Goal: Communication & Community: Participate in discussion

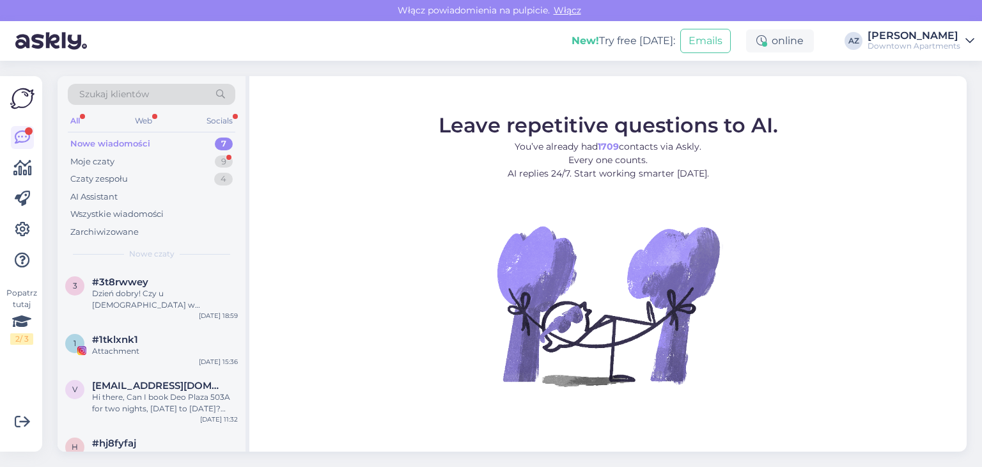
click at [77, 118] on div "All" at bounding box center [75, 121] width 15 height 17
click at [168, 164] on div "Moje czaty 9" at bounding box center [152, 162] width 168 height 18
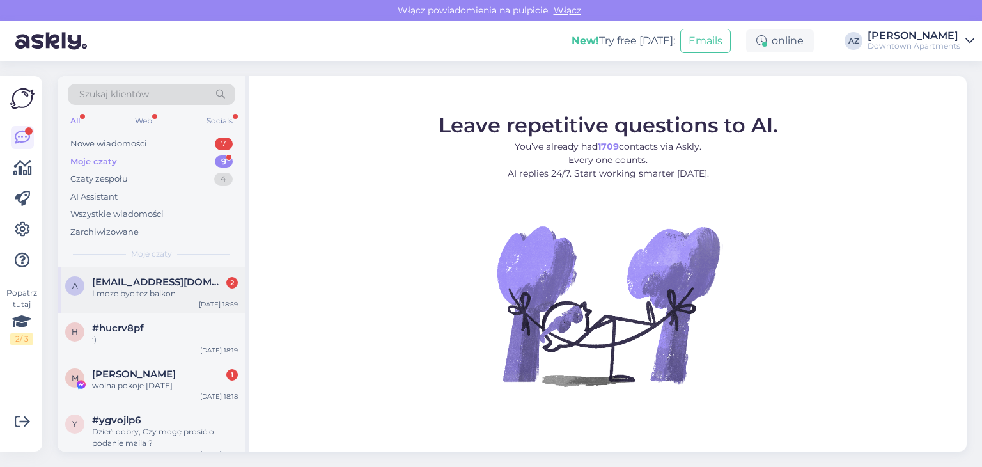
click at [147, 292] on div "I moze byc tez balkon" at bounding box center [165, 294] width 146 height 12
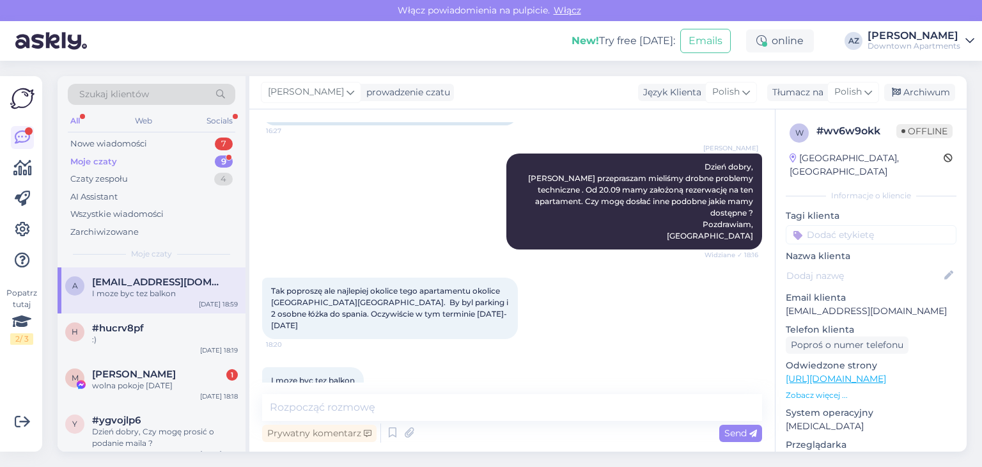
scroll to position [342, 0]
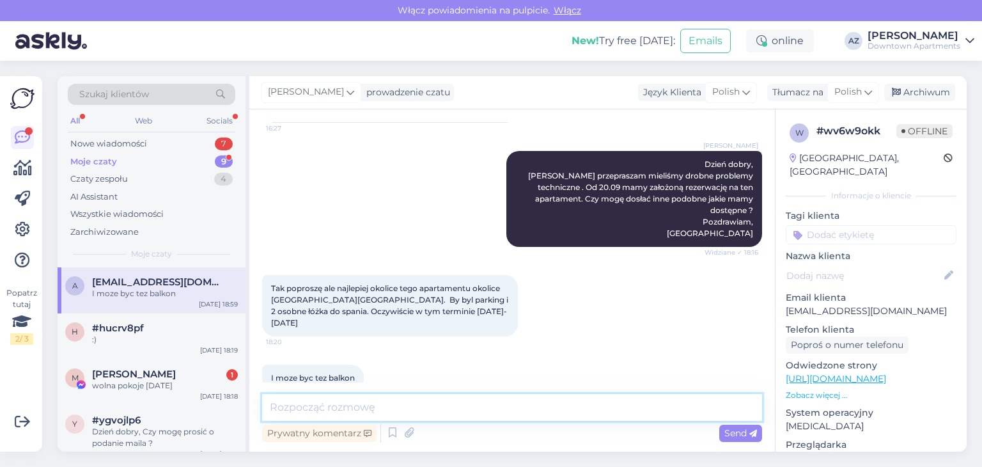
click at [322, 407] on textarea at bounding box center [512, 407] width 500 height 27
paste textarea "[URL][DOMAIN_NAME]"
type textarea "[URL][DOMAIN_NAME]"
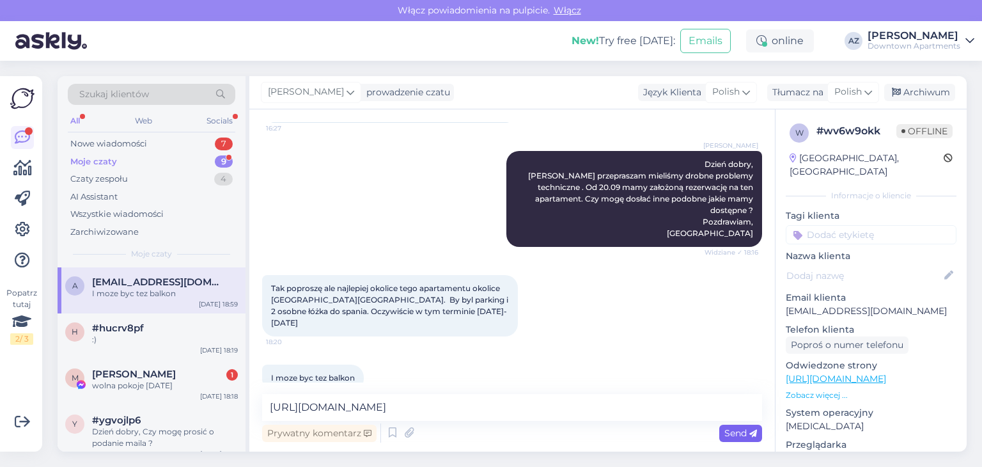
click at [725, 435] on span "Send" at bounding box center [741, 433] width 33 height 12
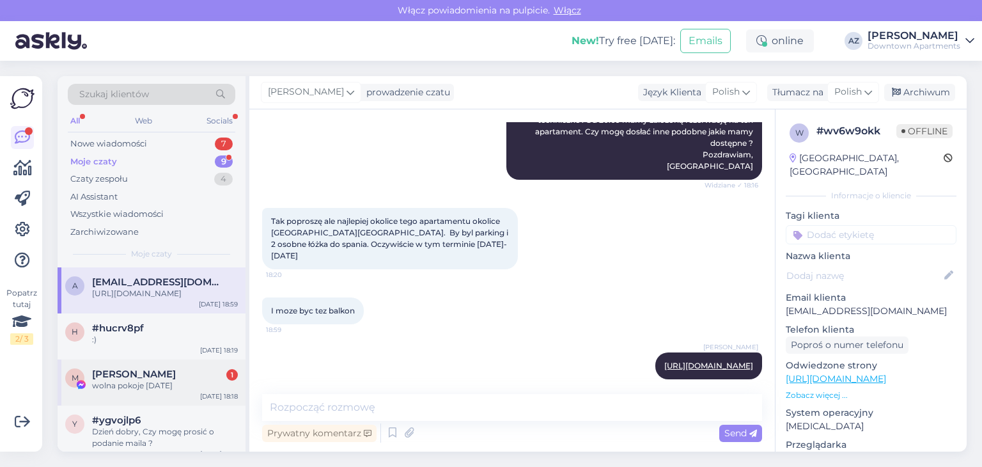
click at [128, 379] on div "M [PERSON_NAME] 1 wolna pokoje listopad [DATE] 18:18" at bounding box center [152, 382] width 188 height 46
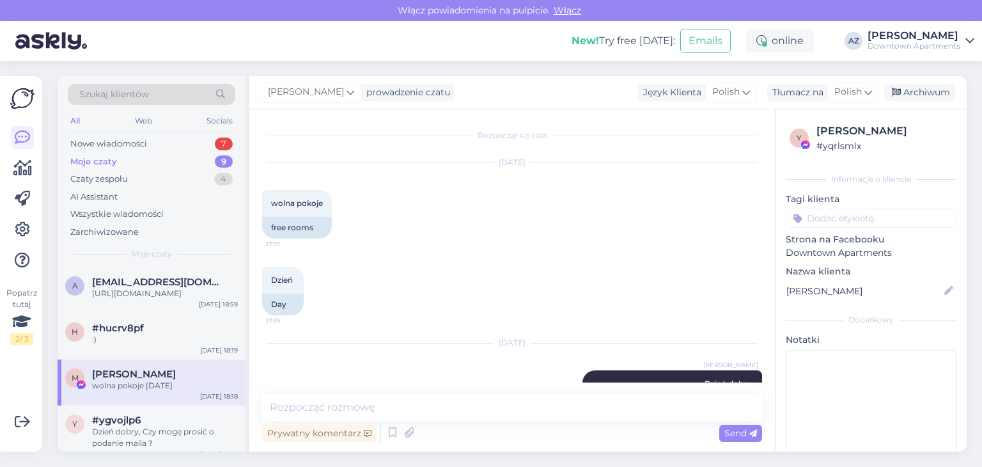
scroll to position [95, 0]
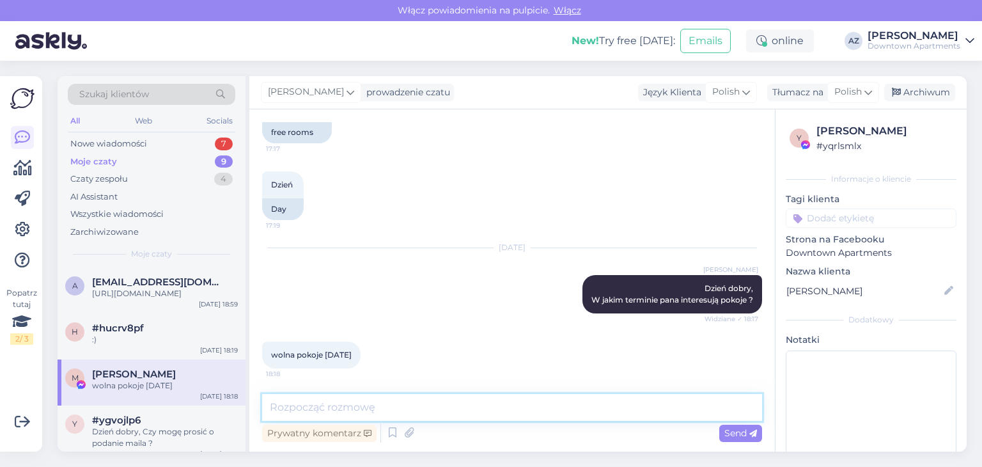
click at [297, 407] on textarea at bounding box center [512, 407] width 500 height 27
type textarea "Czy może pan podać jakiś konkretny termin lub lokalizację ?"
